Goal: Information Seeking & Learning: Learn about a topic

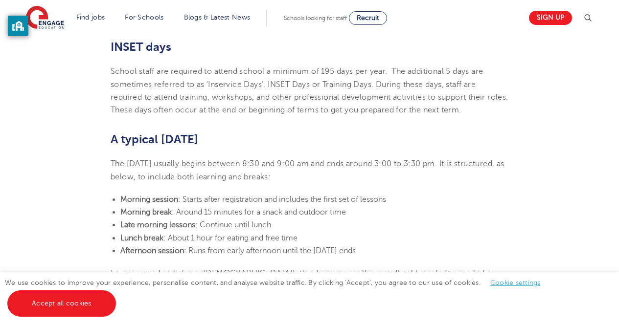
scroll to position [589, 0]
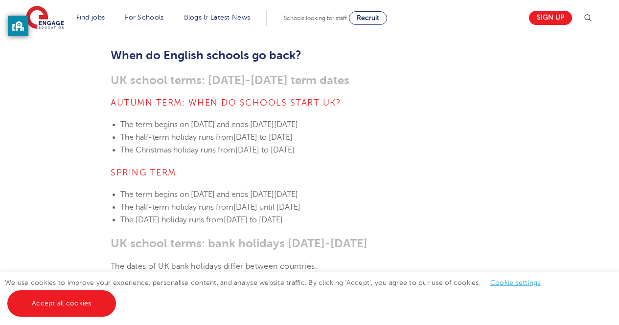
scroll to position [376, 0]
click at [504, 282] on link "Cookie settings" at bounding box center [515, 282] width 50 height 7
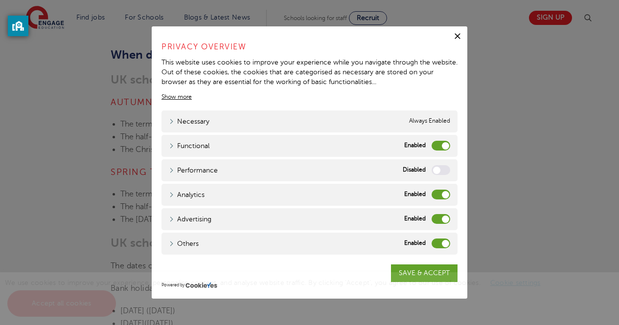
click at [444, 216] on label "Advertising" at bounding box center [441, 219] width 19 height 10
click at [0, 0] on input "Advertising" at bounding box center [0, 0] width 0 height 0
click at [443, 246] on label "Others" at bounding box center [441, 244] width 19 height 10
click at [0, 0] on input "Others" at bounding box center [0, 0] width 0 height 0
click at [442, 197] on label "Analytics" at bounding box center [441, 195] width 19 height 10
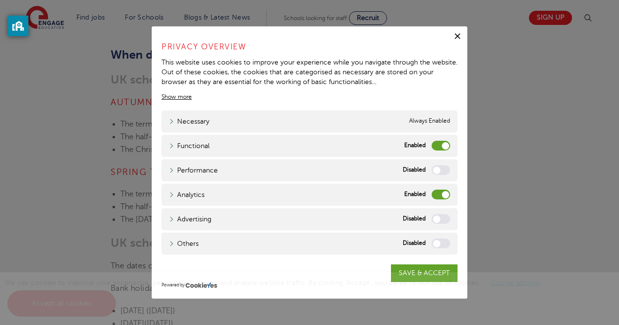
click at [0, 0] on input "Analytics" at bounding box center [0, 0] width 0 height 0
click at [443, 144] on label "Functional" at bounding box center [441, 146] width 19 height 10
click at [0, 0] on input "Functional" at bounding box center [0, 0] width 0 height 0
click at [427, 271] on link "SAVE & ACCEPT" at bounding box center [424, 274] width 67 height 18
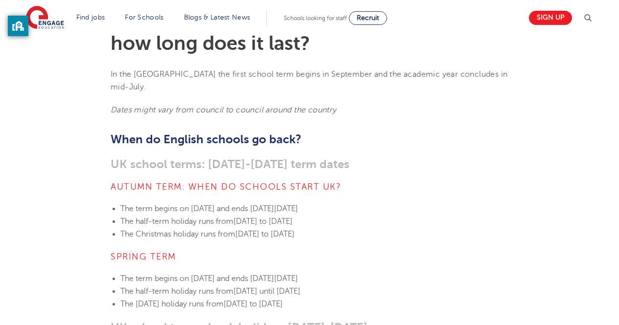
scroll to position [291, 0]
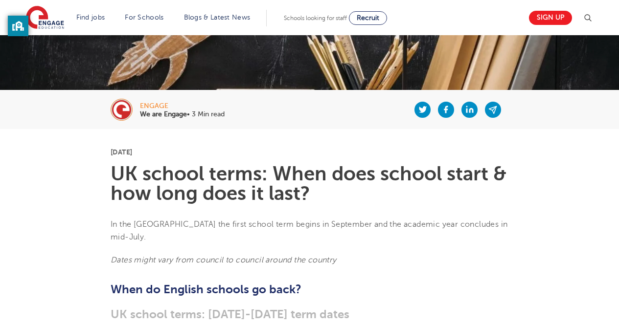
scroll to position [134, 0]
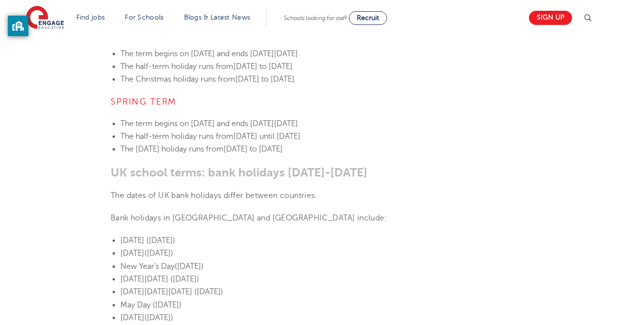
scroll to position [353, 0]
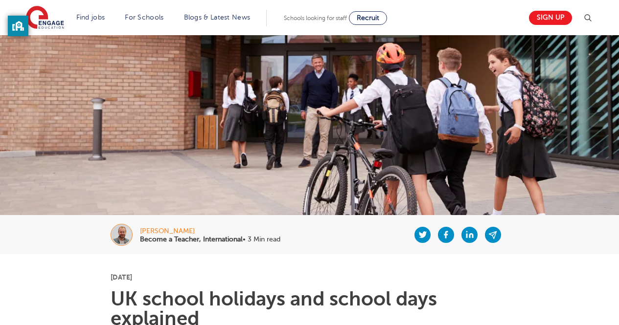
scroll to position [14, 0]
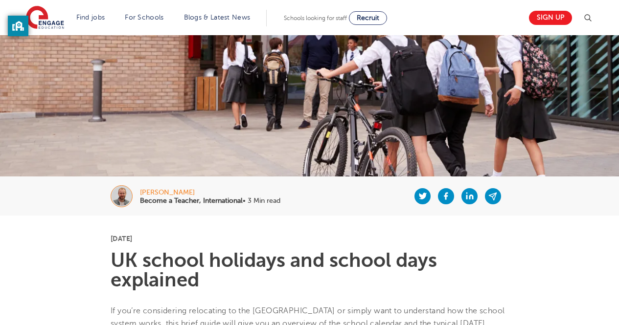
scroll to position [55, 0]
